Goal: Transaction & Acquisition: Purchase product/service

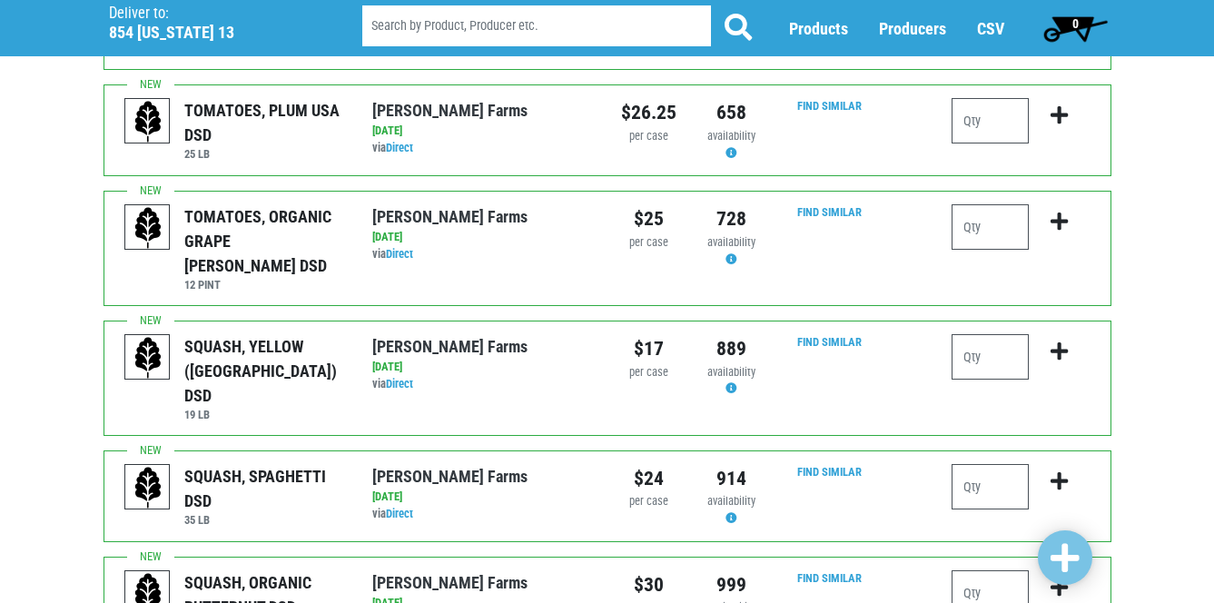
scroll to position [845, 0]
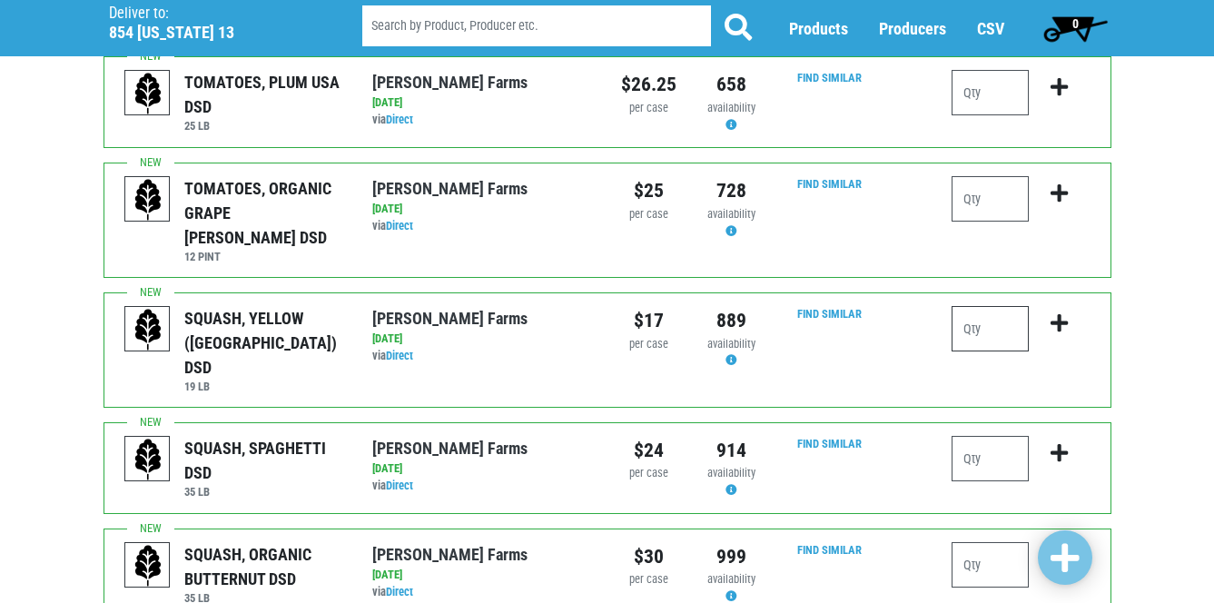
click at [984, 306] on input "number" at bounding box center [990, 328] width 77 height 45
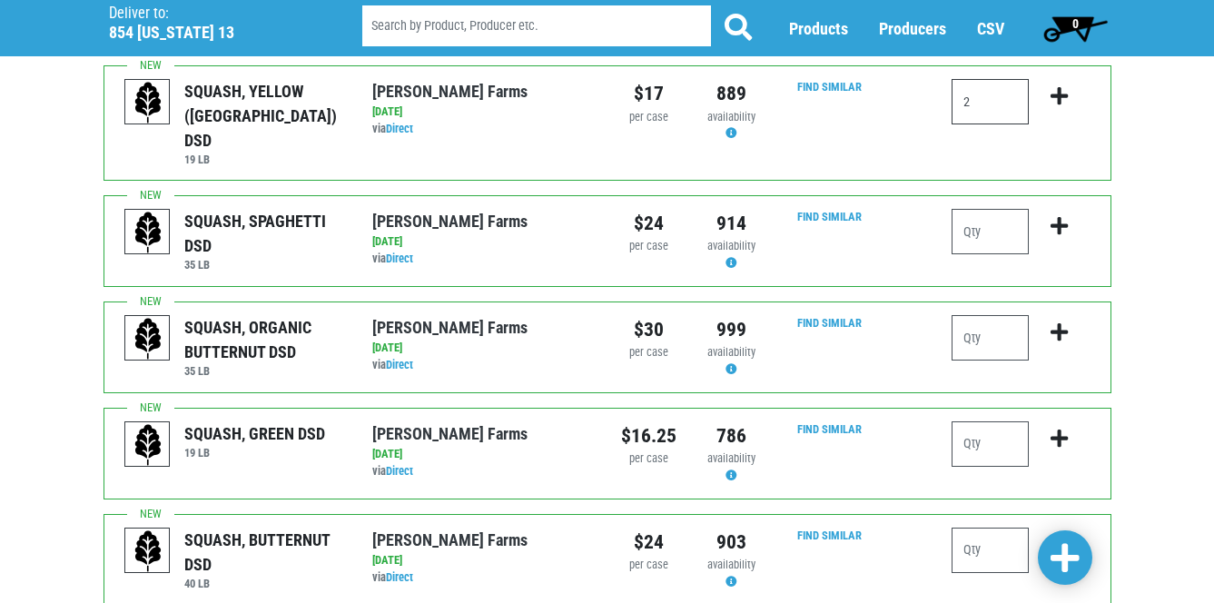
scroll to position [1088, 0]
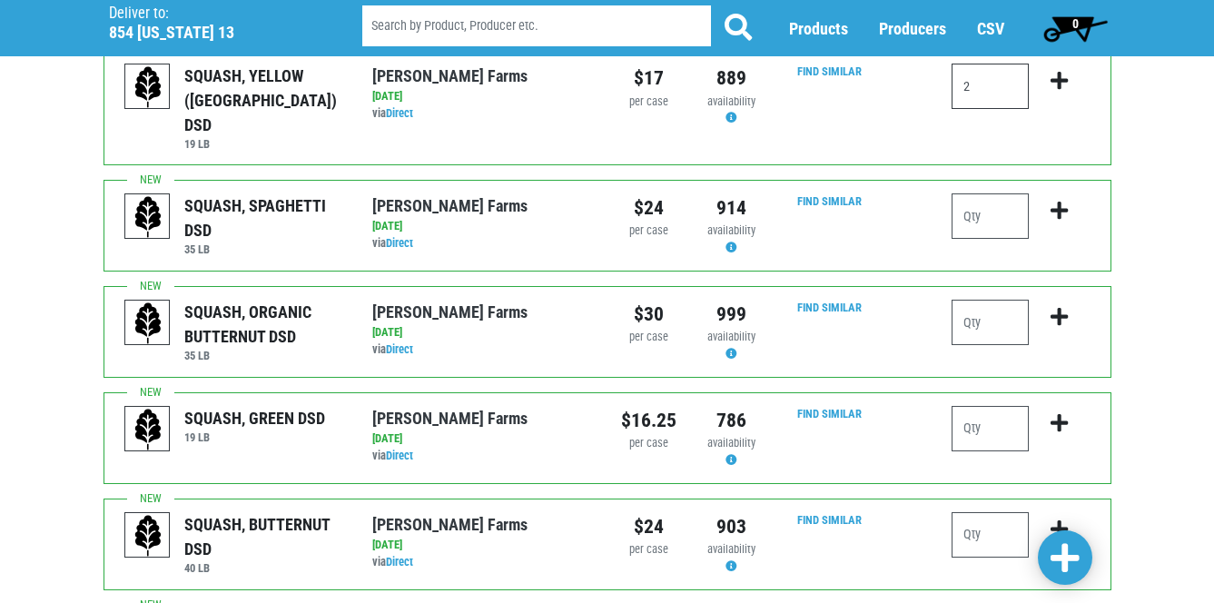
type input "2"
click at [978, 406] on input "number" at bounding box center [990, 428] width 77 height 45
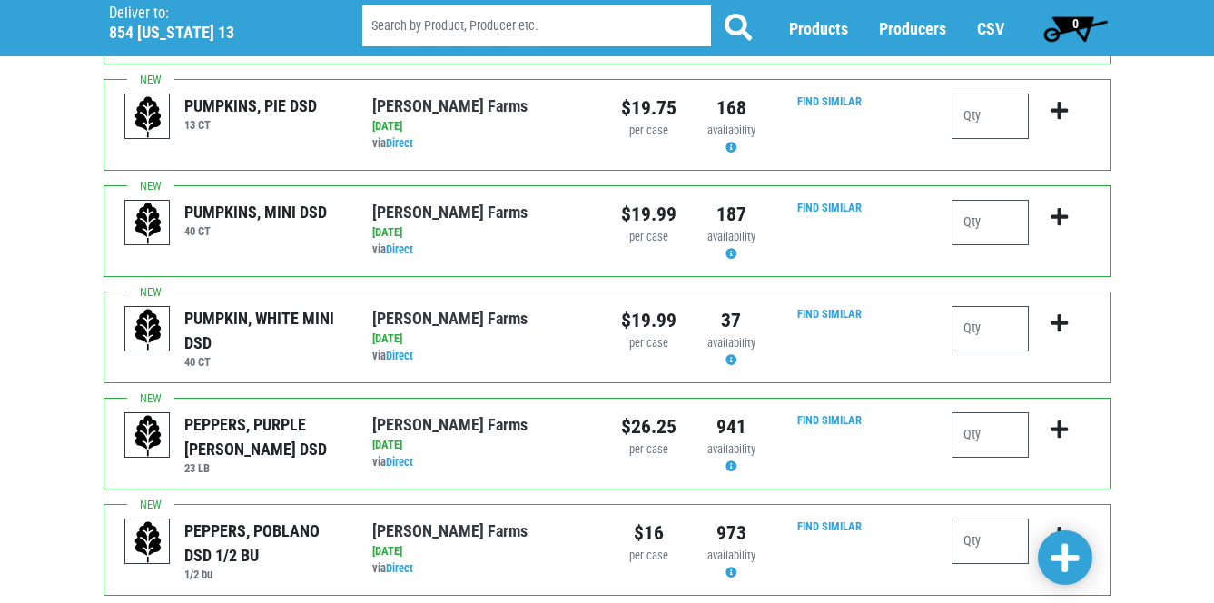
scroll to position [1833, 0]
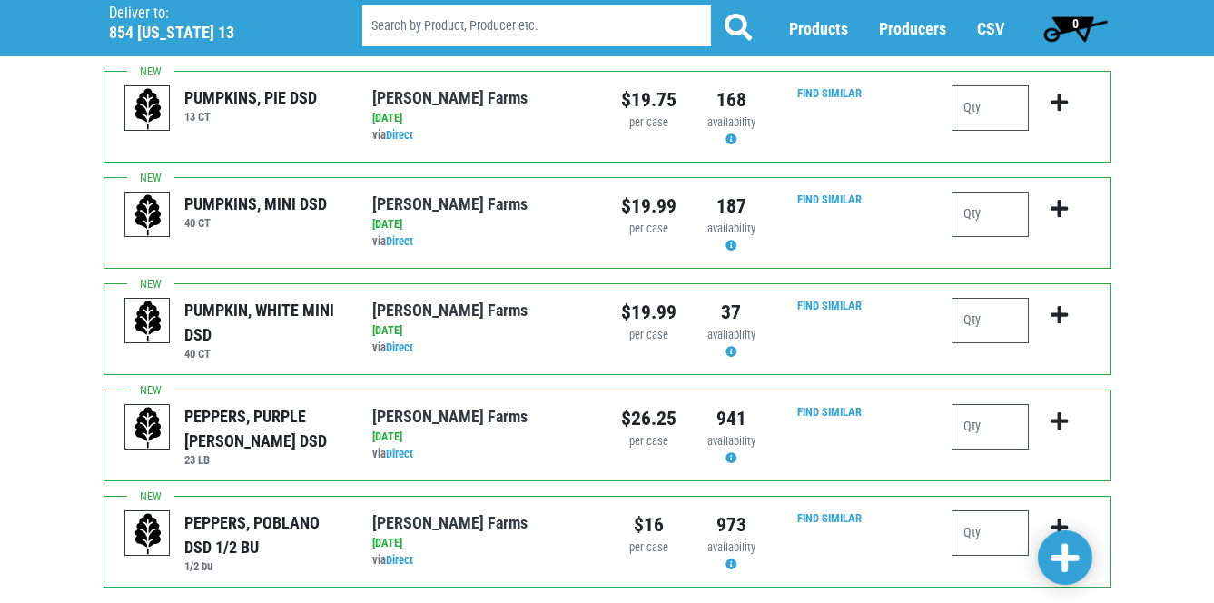
type input "4"
click at [982, 404] on input "number" at bounding box center [990, 426] width 77 height 45
type input "1"
click at [1067, 560] on span at bounding box center [1065, 558] width 29 height 33
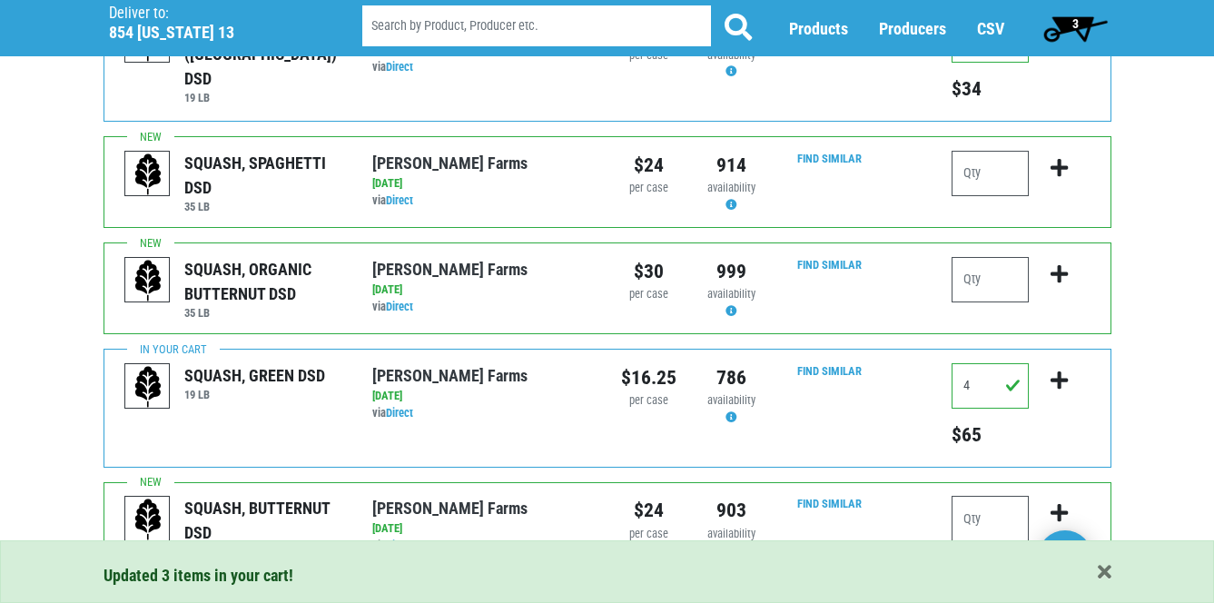
scroll to position [1072, 0]
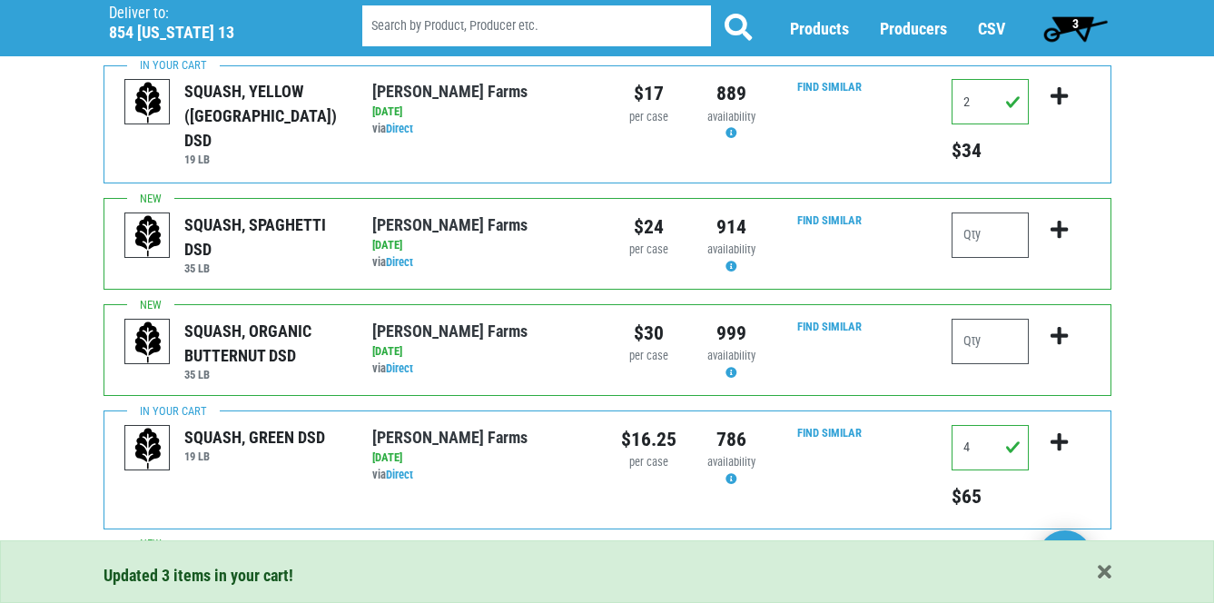
click at [1077, 19] on span "3" at bounding box center [1075, 23] width 6 height 15
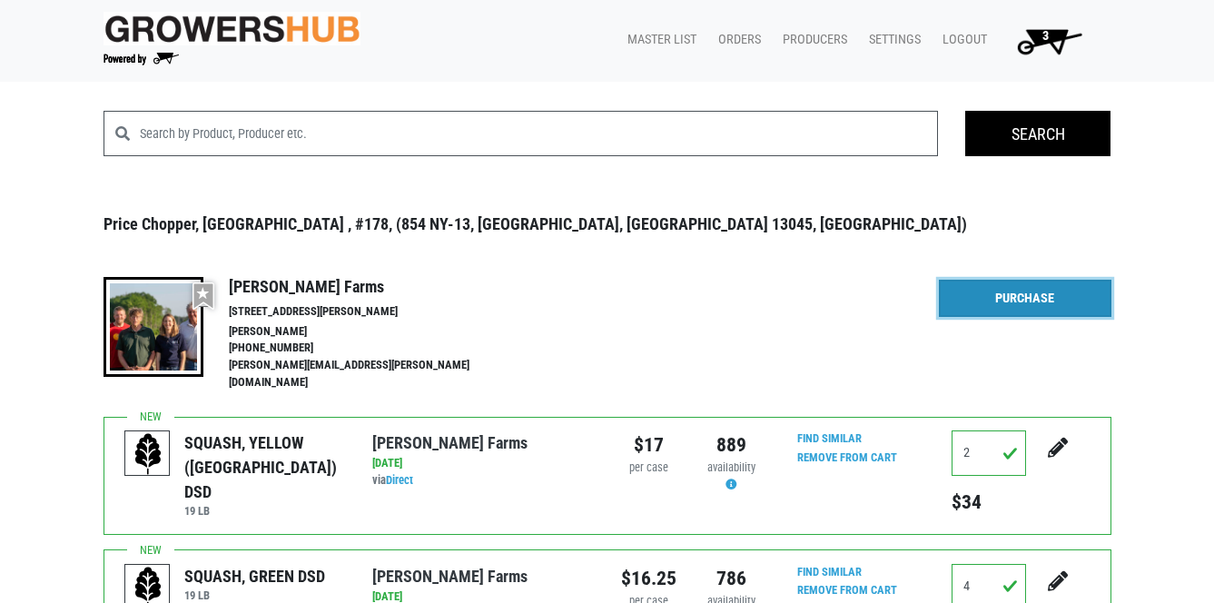
click at [1018, 301] on link "Purchase" at bounding box center [1025, 299] width 173 height 38
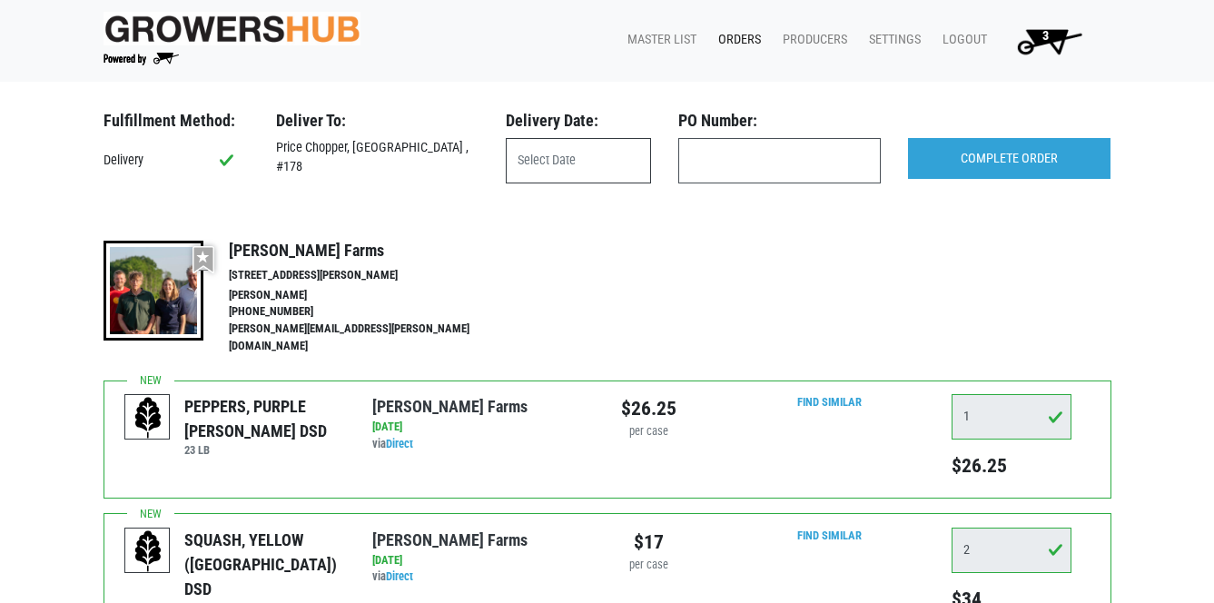
click at [541, 158] on input "text" at bounding box center [578, 160] width 145 height 45
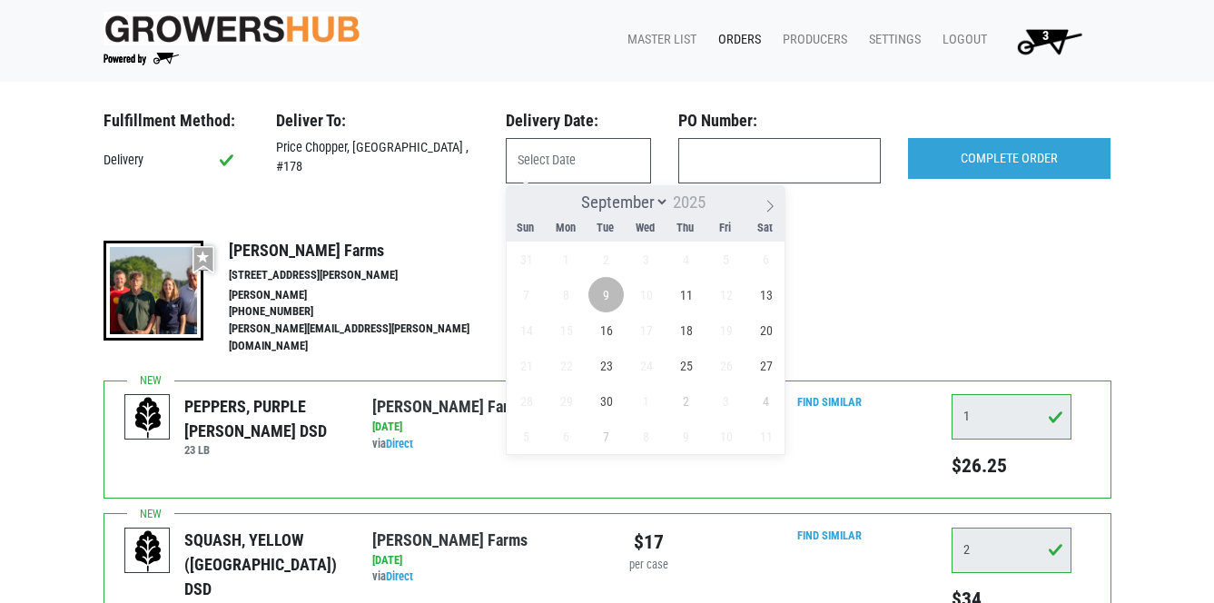
click at [613, 297] on span "9" at bounding box center [605, 294] width 35 height 35
type input "[DATE]"
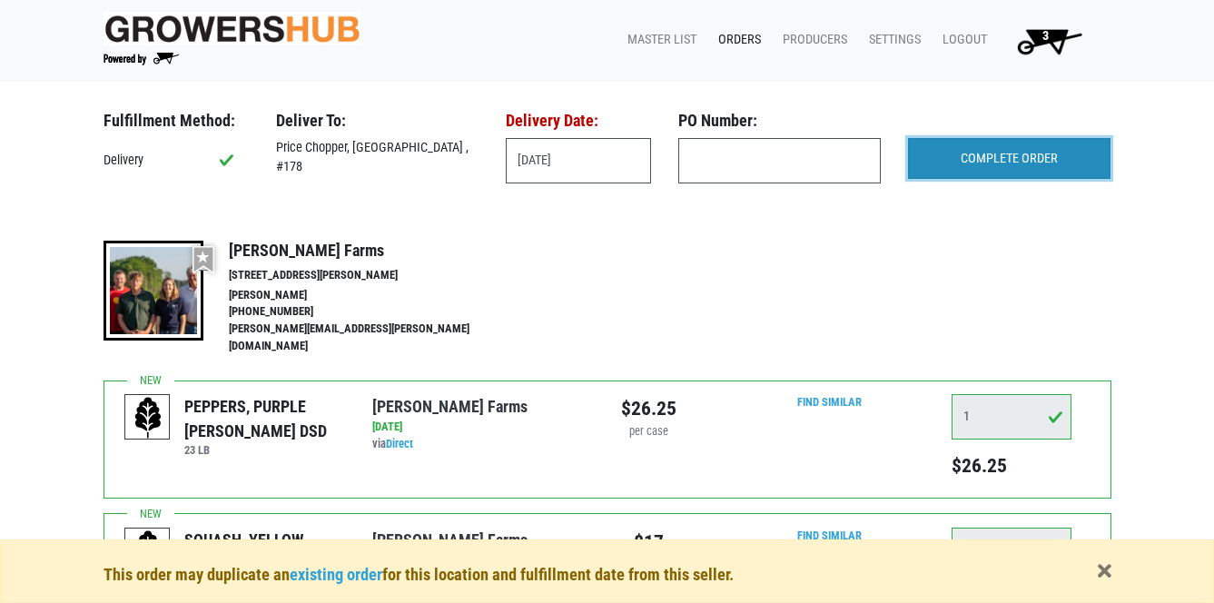
click at [1007, 160] on input "COMPLETE ORDER" at bounding box center [1009, 159] width 202 height 42
